Goal: Subscribe to service/newsletter

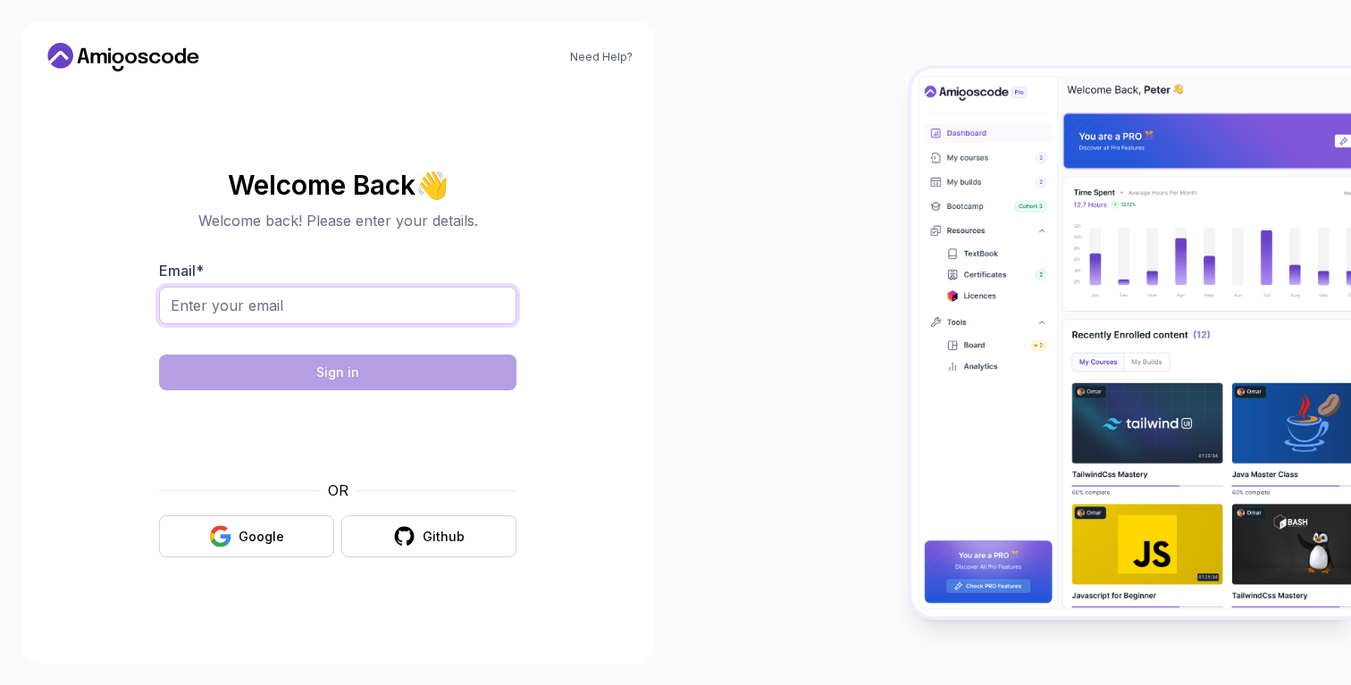
click at [335, 315] on input "Email *" at bounding box center [337, 306] width 357 height 38
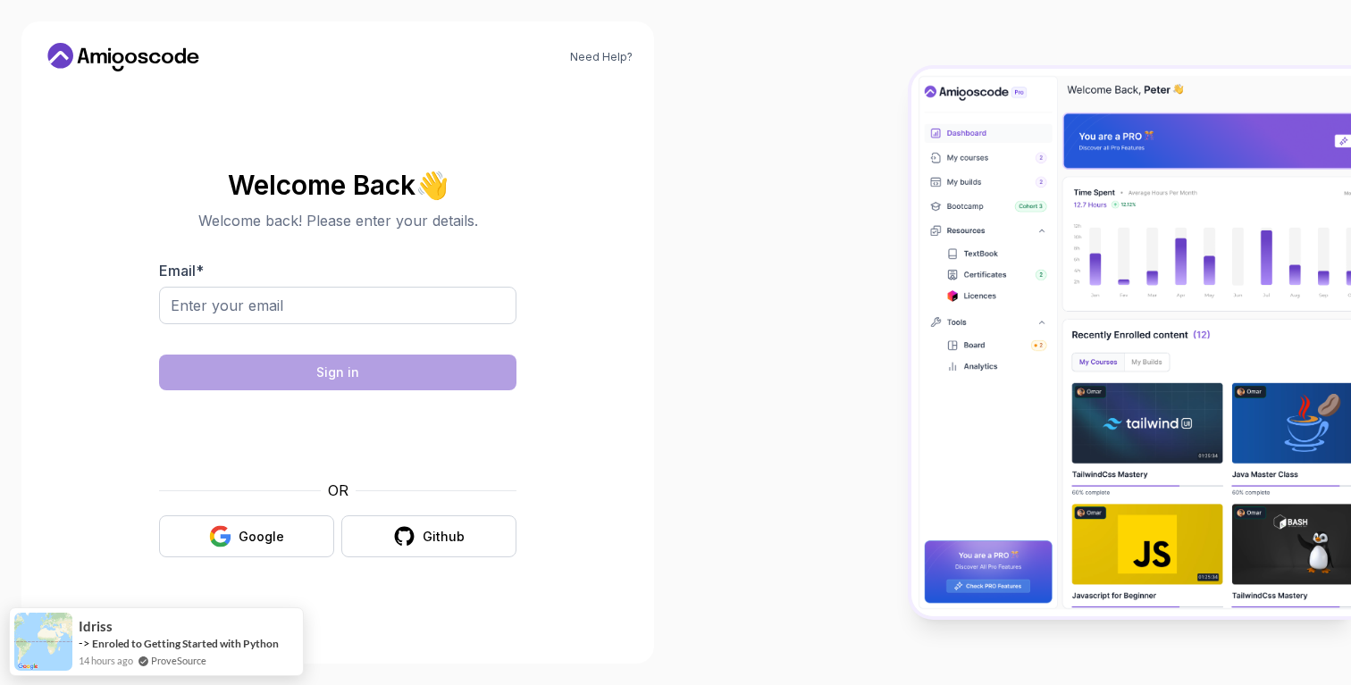
click at [243, 305] on body "Need Help? Welcome Back 👋 Welcome back! Please enter your details. Email * Sign…" at bounding box center [675, 342] width 1351 height 685
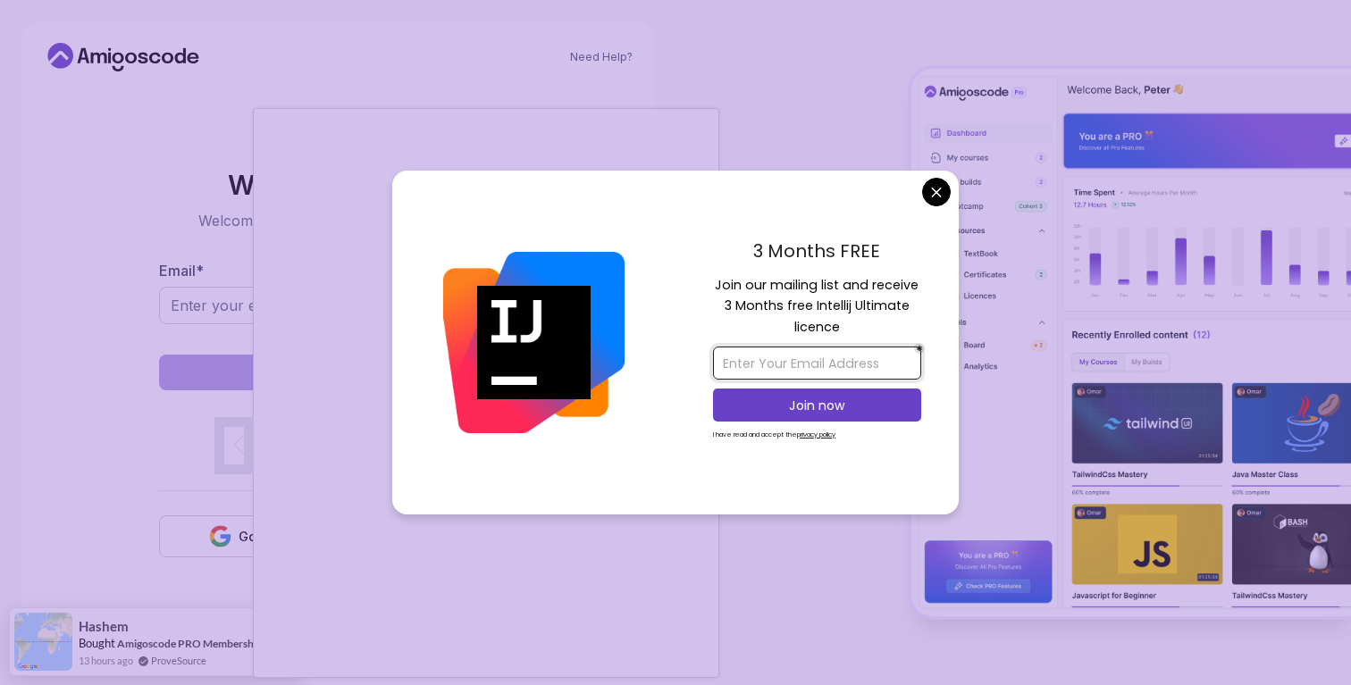
click at [777, 364] on input "email" at bounding box center [817, 363] width 208 height 33
click at [750, 363] on input "email" at bounding box center [817, 363] width 208 height 33
type input "a"
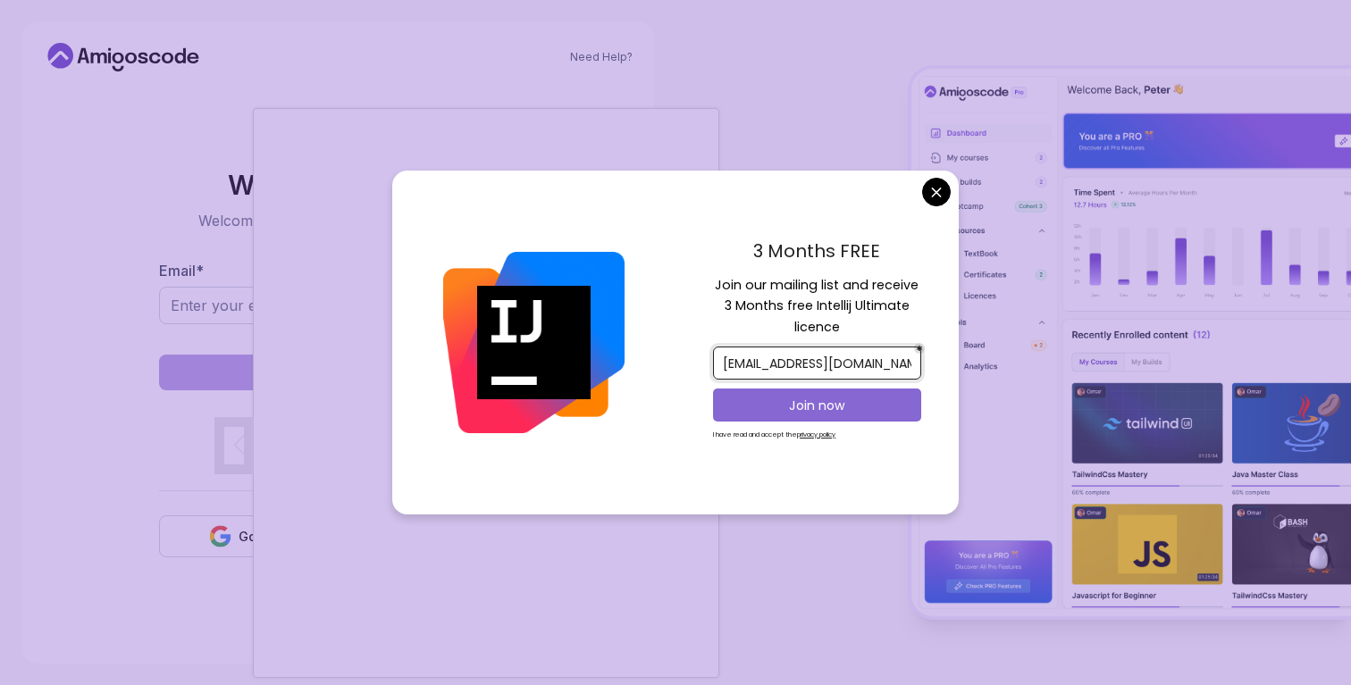
type input "[EMAIL_ADDRESS][DOMAIN_NAME]"
click at [780, 408] on p "Join now" at bounding box center [817, 406] width 169 height 18
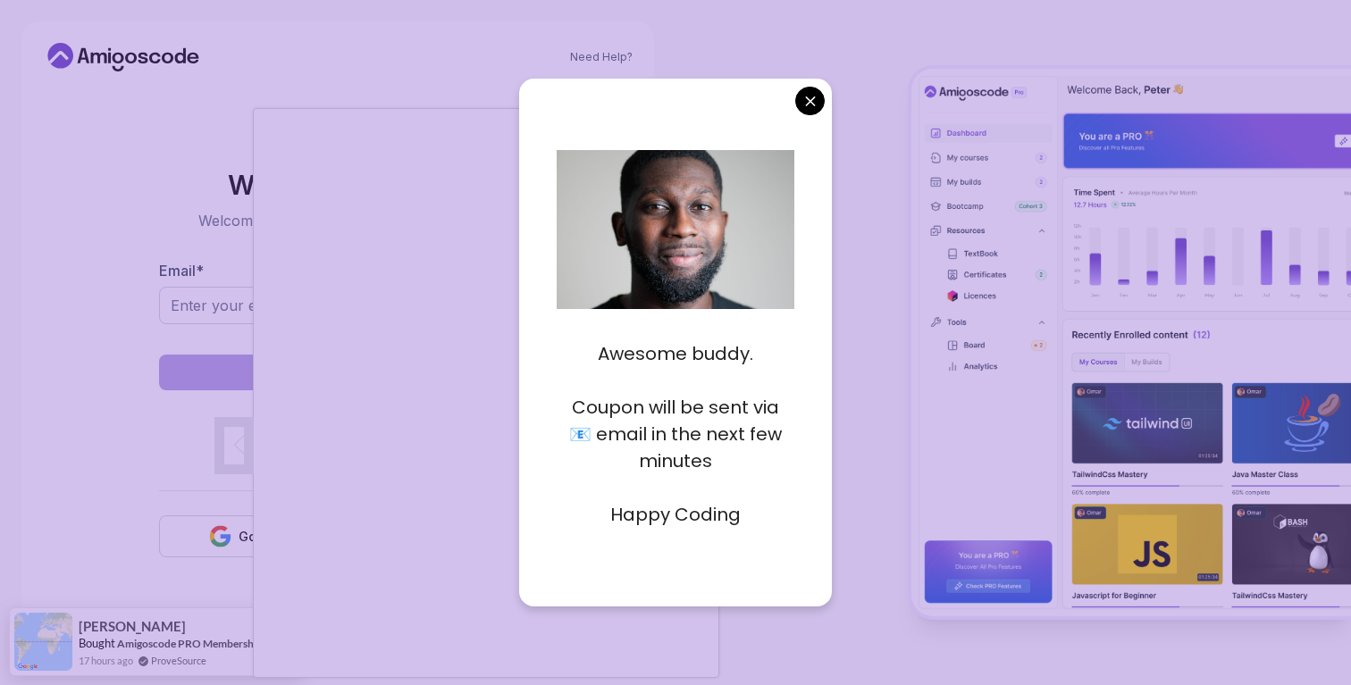
click at [670, 461] on p "Coupon will be sent via 📧 email in the next few minutes" at bounding box center [676, 434] width 239 height 80
click at [672, 525] on p "Happy Coding" at bounding box center [676, 514] width 239 height 27
click at [647, 524] on p "Happy Coding" at bounding box center [676, 514] width 239 height 27
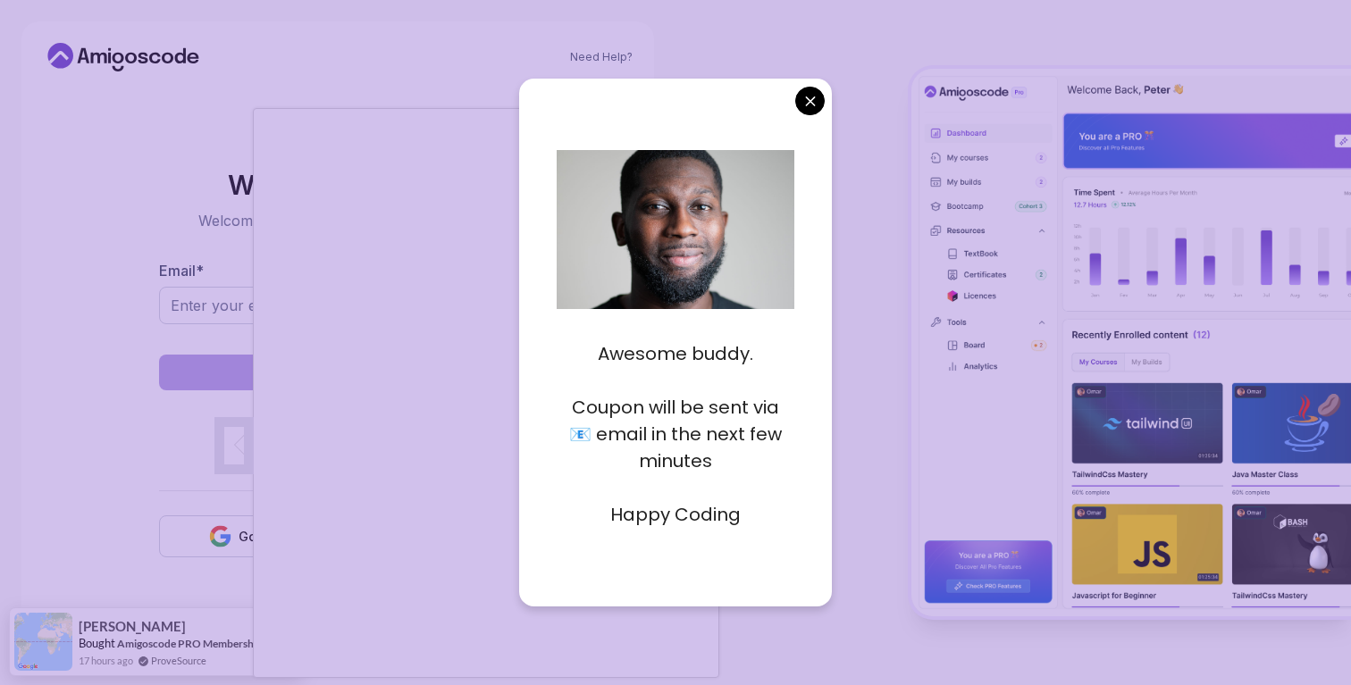
click at [722, 524] on p "Happy Coding" at bounding box center [676, 514] width 239 height 27
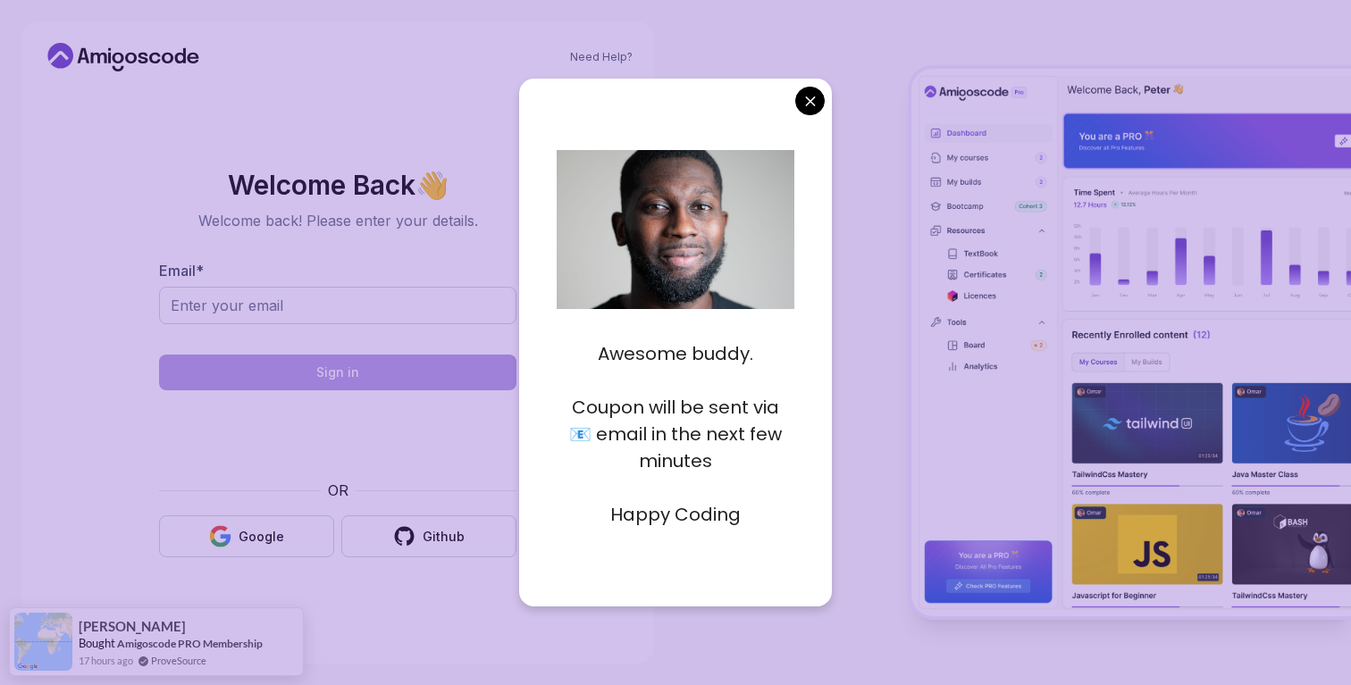
click at [761, 211] on img at bounding box center [669, 274] width 422 height 281
